Goal: Navigation & Orientation: Find specific page/section

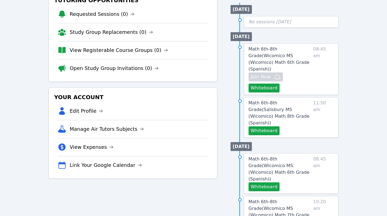
scroll to position [62, 0]
